Goal: Task Accomplishment & Management: Manage account settings

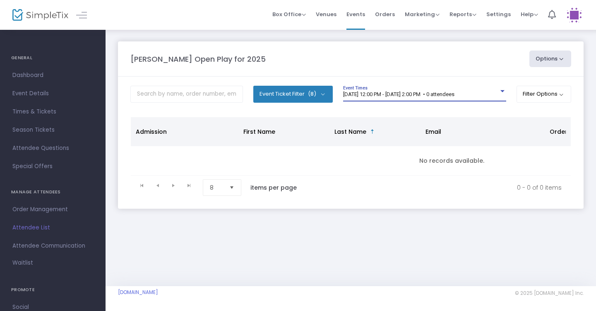
click at [455, 92] on span "[DATE] 12:00 PM - [DATE] 2:00 PM • 0 attendees" at bounding box center [398, 94] width 111 height 6
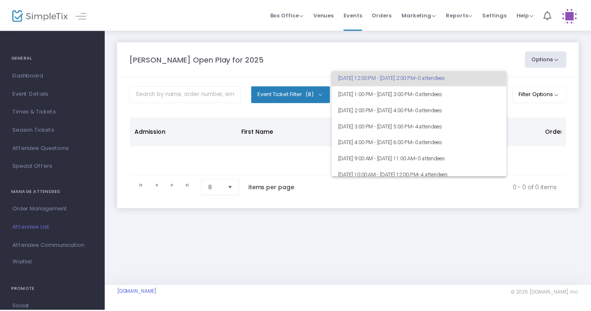
scroll to position [20, 0]
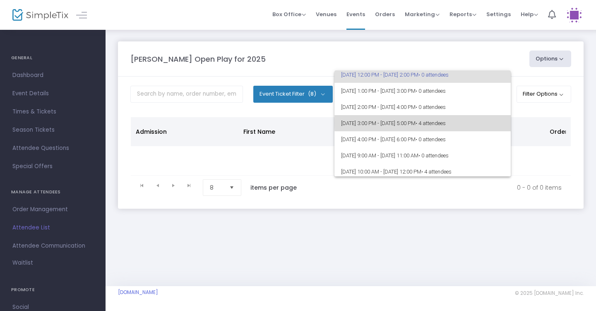
click at [446, 123] on span "• 4 attendees" at bounding box center [431, 123] width 30 height 6
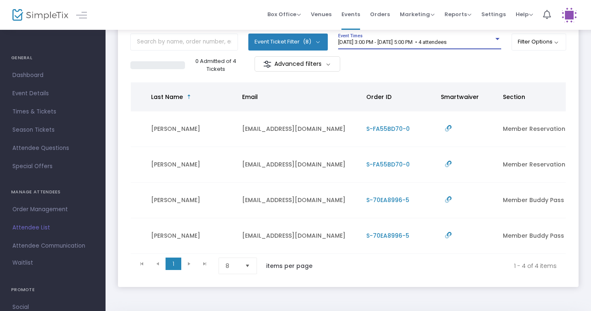
scroll to position [0, 184]
click at [465, 37] on div "8/15/2025 @ 3:00 PM - 8/15/2025 @ 5:00 PM • 4 attendees Event Times" at bounding box center [419, 42] width 163 height 16
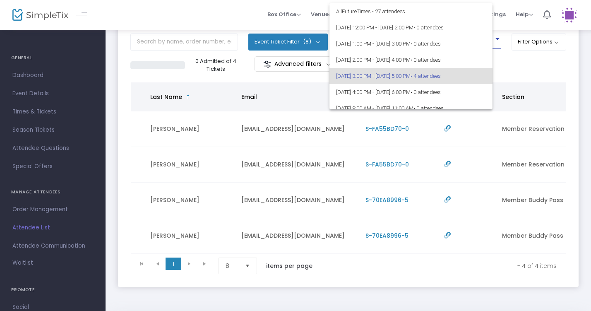
scroll to position [34, 0]
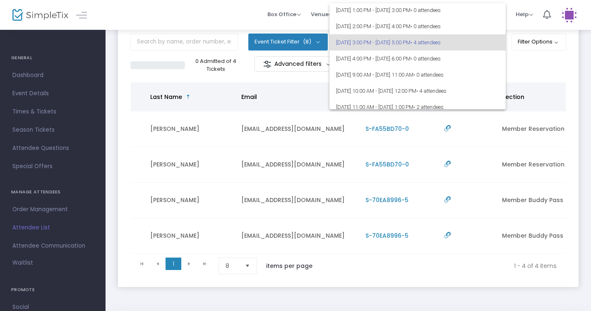
click at [518, 58] on div at bounding box center [295, 155] width 591 height 311
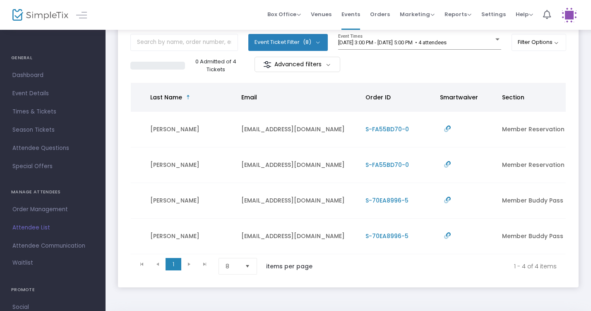
scroll to position [51, 0]
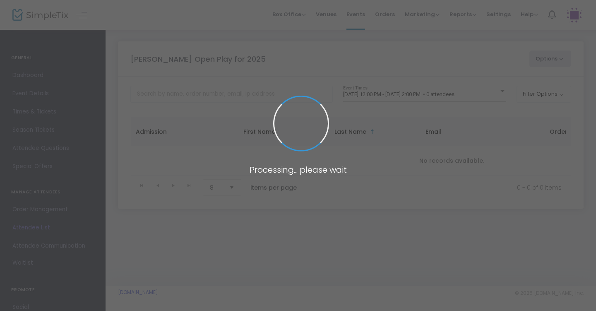
click at [476, 95] on span at bounding box center [298, 155] width 596 height 311
click at [483, 95] on span at bounding box center [298, 155] width 596 height 311
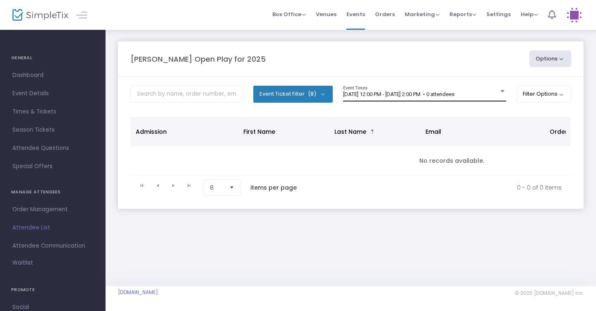
click at [499, 92] on div at bounding box center [502, 91] width 7 height 6
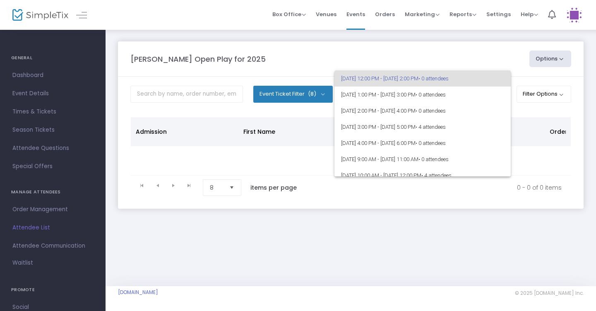
scroll to position [18, 0]
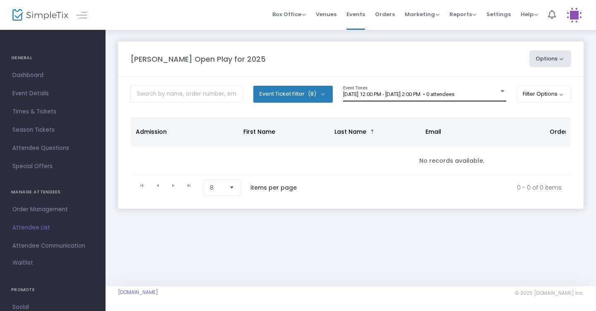
click at [455, 97] on span "[DATE] 12:00 PM - [DATE] 2:00 PM • 0 attendees" at bounding box center [398, 94] width 111 height 6
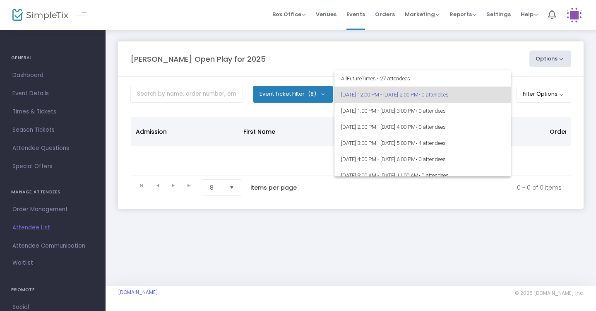
scroll to position [12, 0]
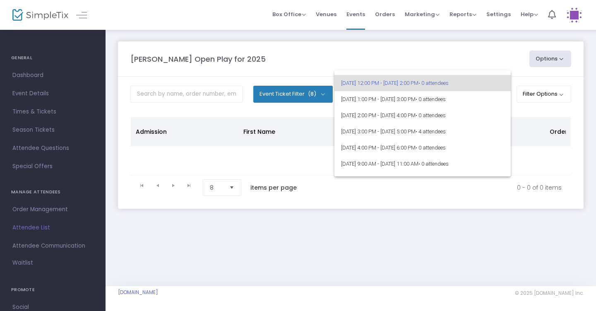
click at [465, 54] on div at bounding box center [298, 155] width 596 height 311
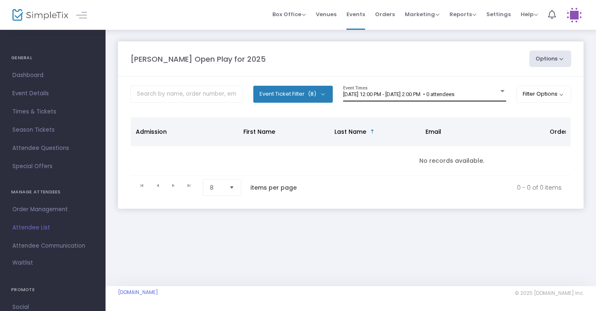
click at [455, 97] on span "[DATE] 12:00 PM - [DATE] 2:00 PM • 0 attendees" at bounding box center [398, 94] width 111 height 6
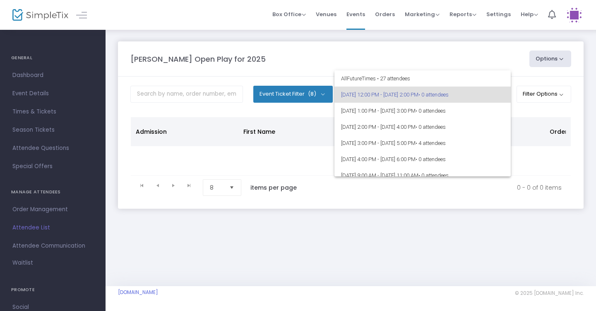
click at [467, 47] on div at bounding box center [298, 155] width 596 height 311
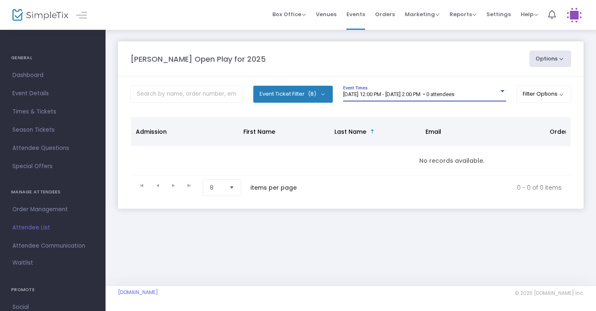
click at [455, 94] on span "[DATE] 12:00 PM - [DATE] 2:00 PM • 0 attendees" at bounding box center [398, 94] width 111 height 6
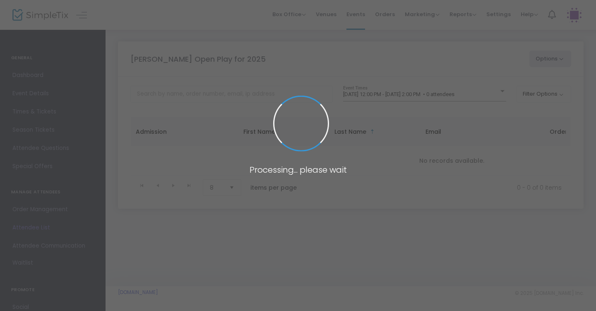
click at [456, 94] on span at bounding box center [298, 155] width 596 height 311
click at [492, 94] on span at bounding box center [298, 155] width 596 height 311
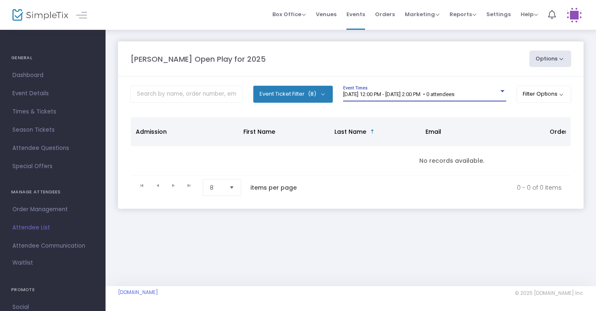
click at [492, 94] on div "[DATE] 12:00 PM - [DATE] 2:00 PM • 0 attendees" at bounding box center [421, 95] width 156 height 6
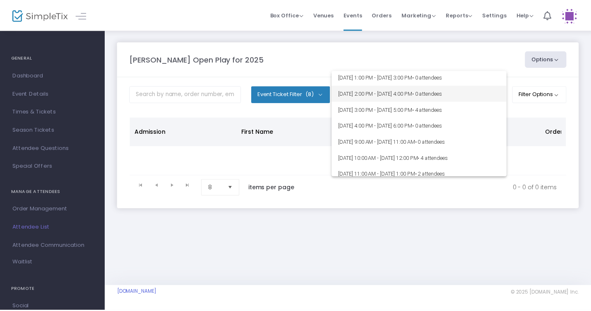
scroll to position [36, 0]
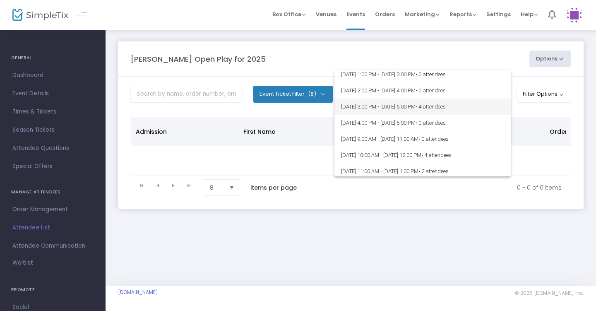
click at [493, 108] on span "[DATE] 3:00 PM - [DATE] 5:00 PM • 4 attendees" at bounding box center [422, 107] width 163 height 16
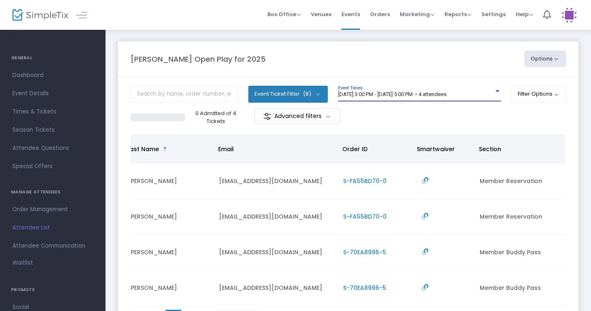
scroll to position [0, 207]
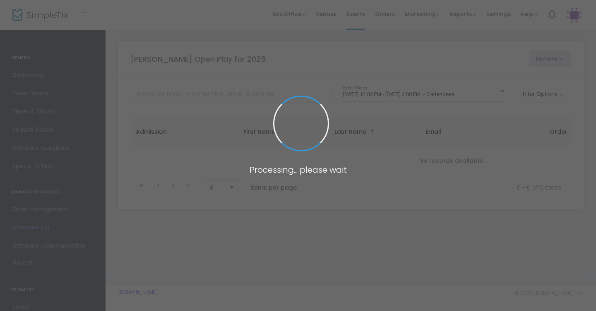
click at [477, 96] on span at bounding box center [298, 155] width 596 height 311
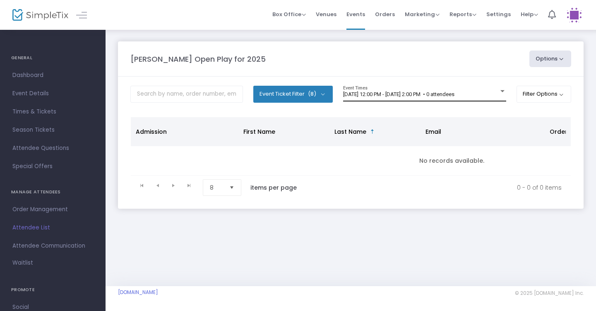
click at [499, 94] on div at bounding box center [502, 91] width 7 height 6
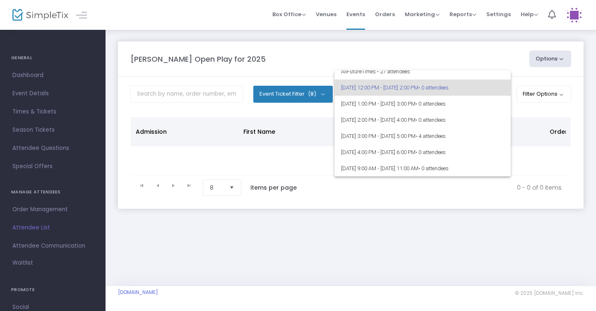
scroll to position [11, 0]
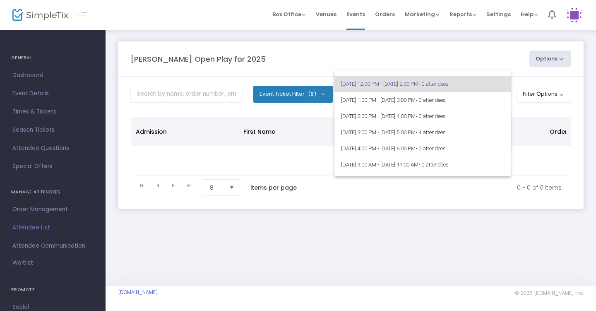
click at [477, 50] on div at bounding box center [298, 155] width 596 height 311
